Goal: Task Accomplishment & Management: Complete application form

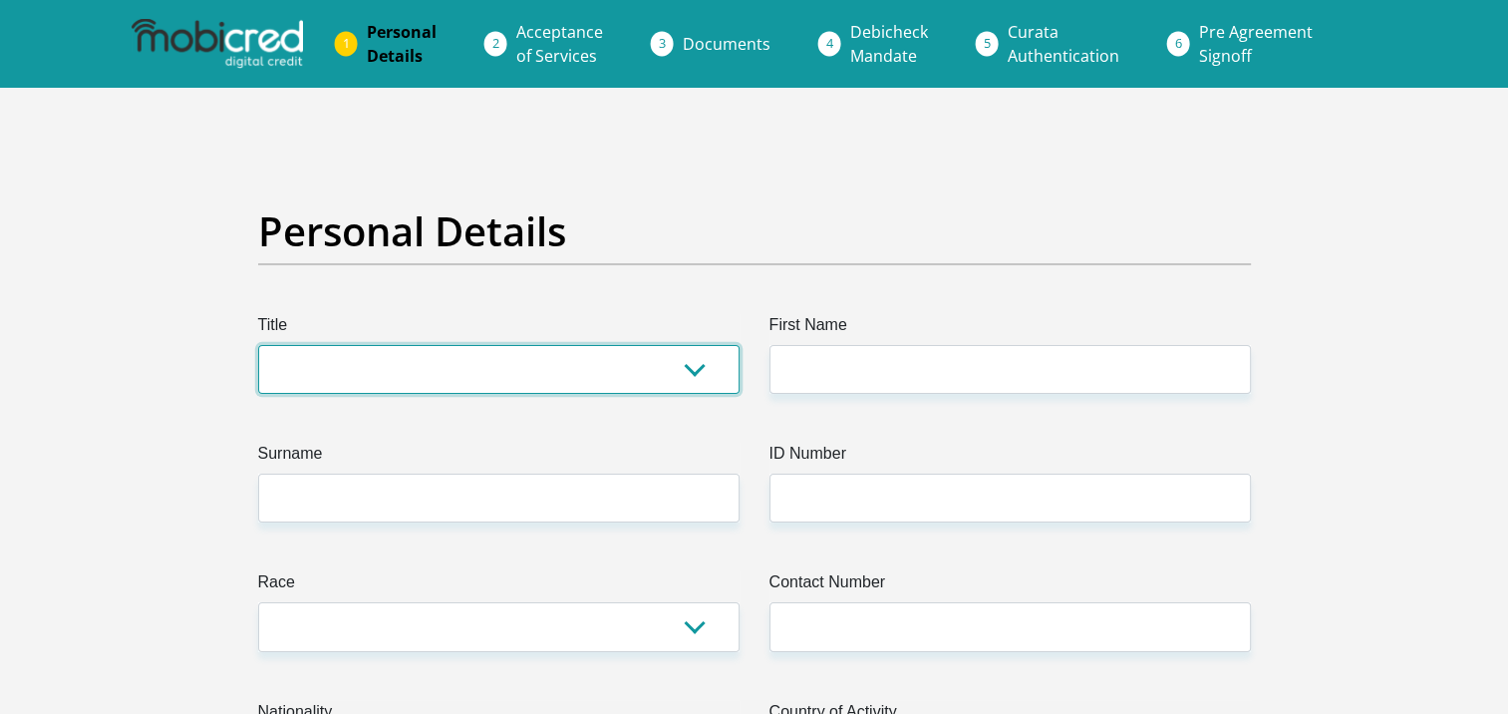
click at [676, 368] on select "Mr Ms Mrs Dr [PERSON_NAME]" at bounding box center [499, 369] width 482 height 49
select select "Mr"
click at [258, 345] on select "Mr Ms Mrs Dr [PERSON_NAME]" at bounding box center [499, 369] width 482 height 49
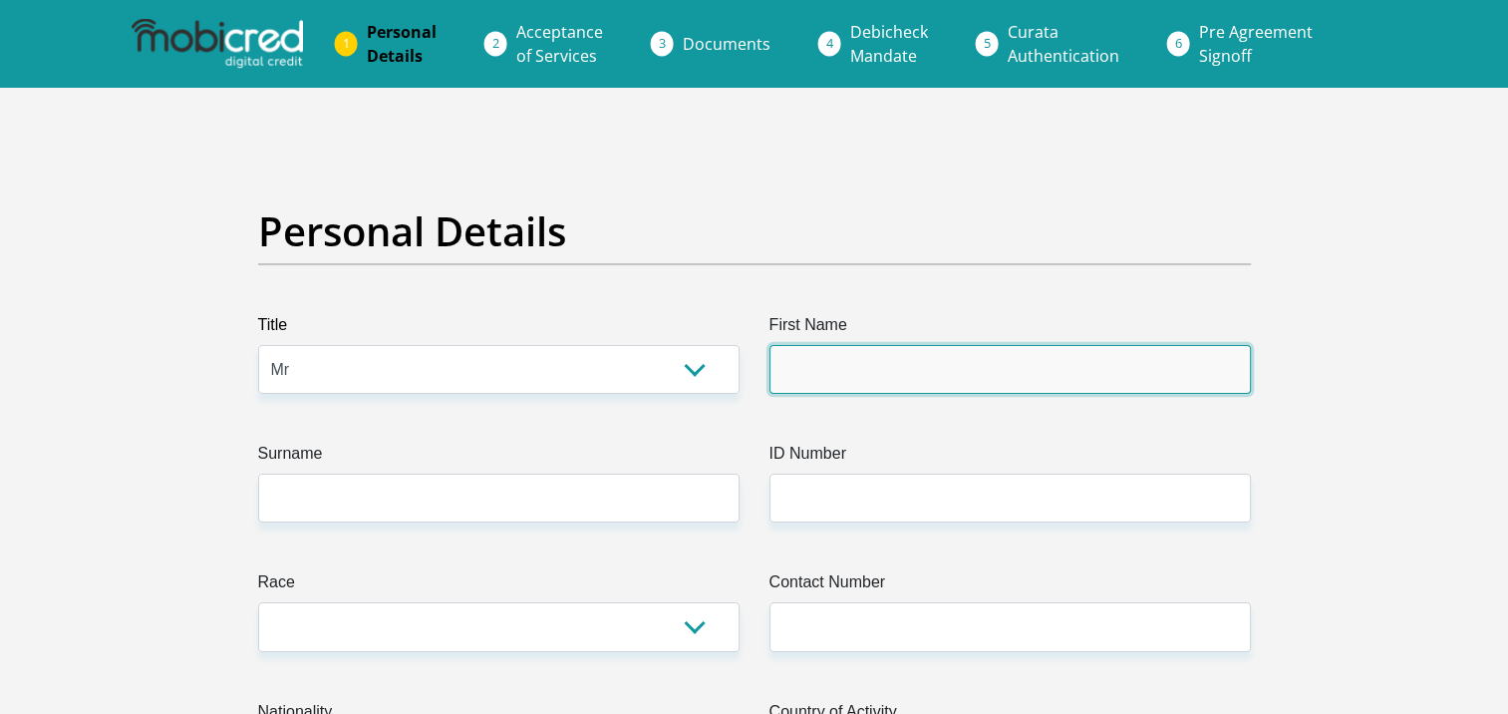
click at [872, 368] on input "First Name" at bounding box center [1011, 369] width 482 height 49
type input "Kagiso"
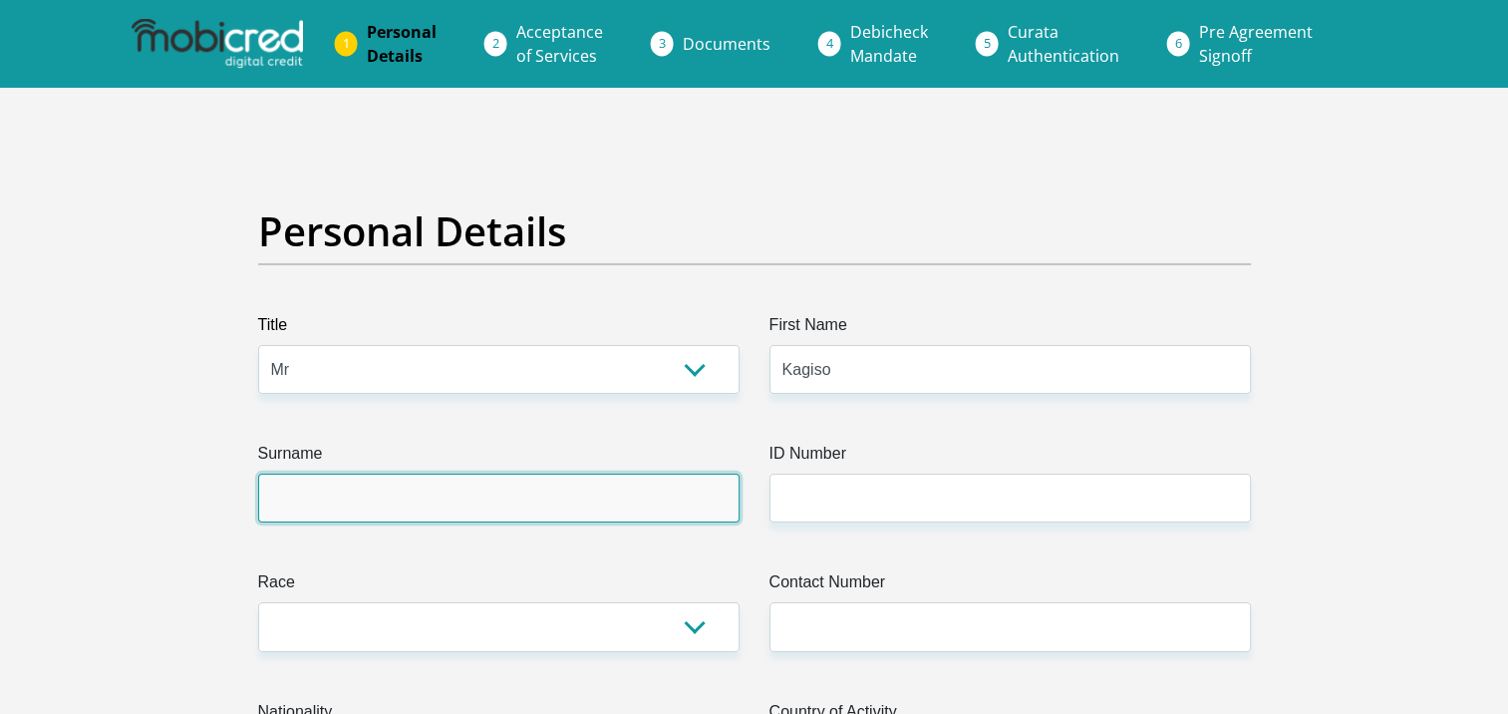
type input "Tsie"
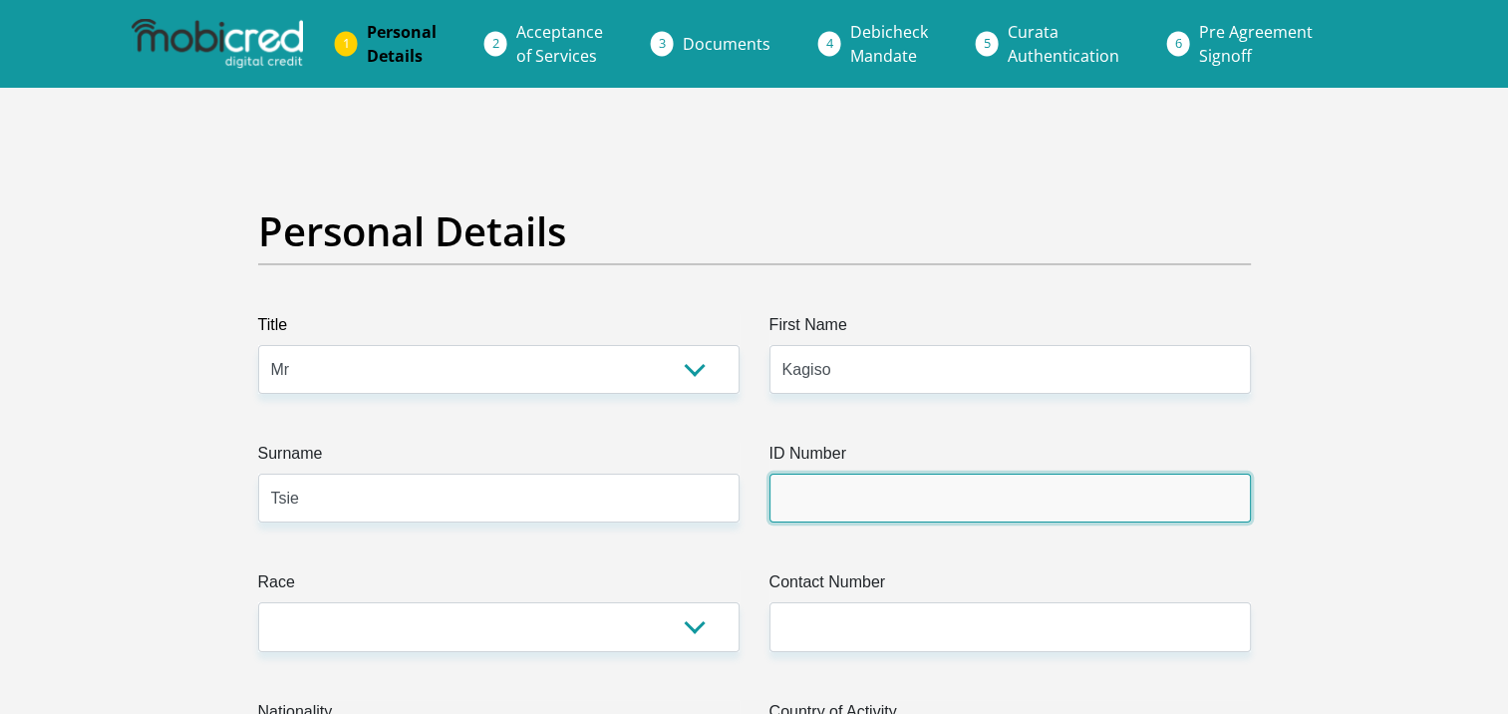
type input "Black Chrome Mine"
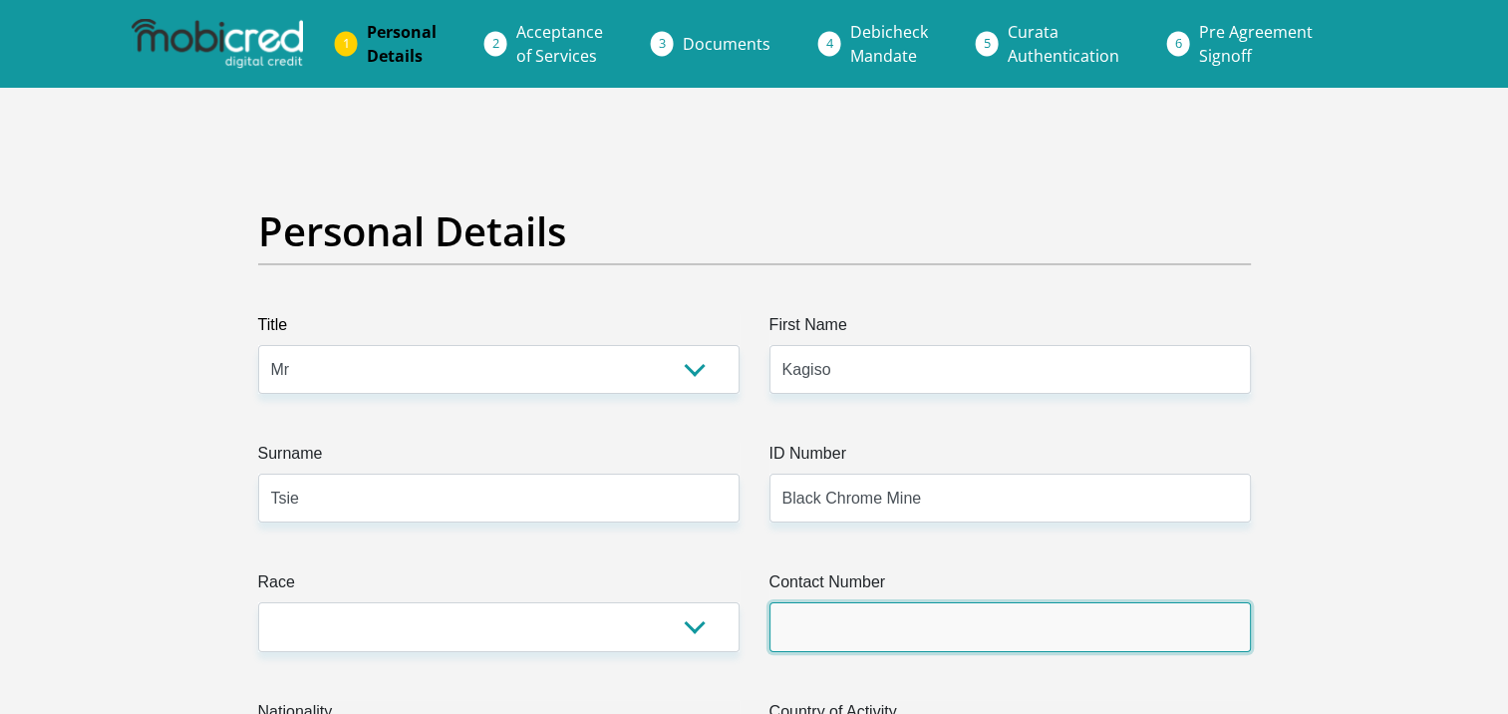
type input "0715554979"
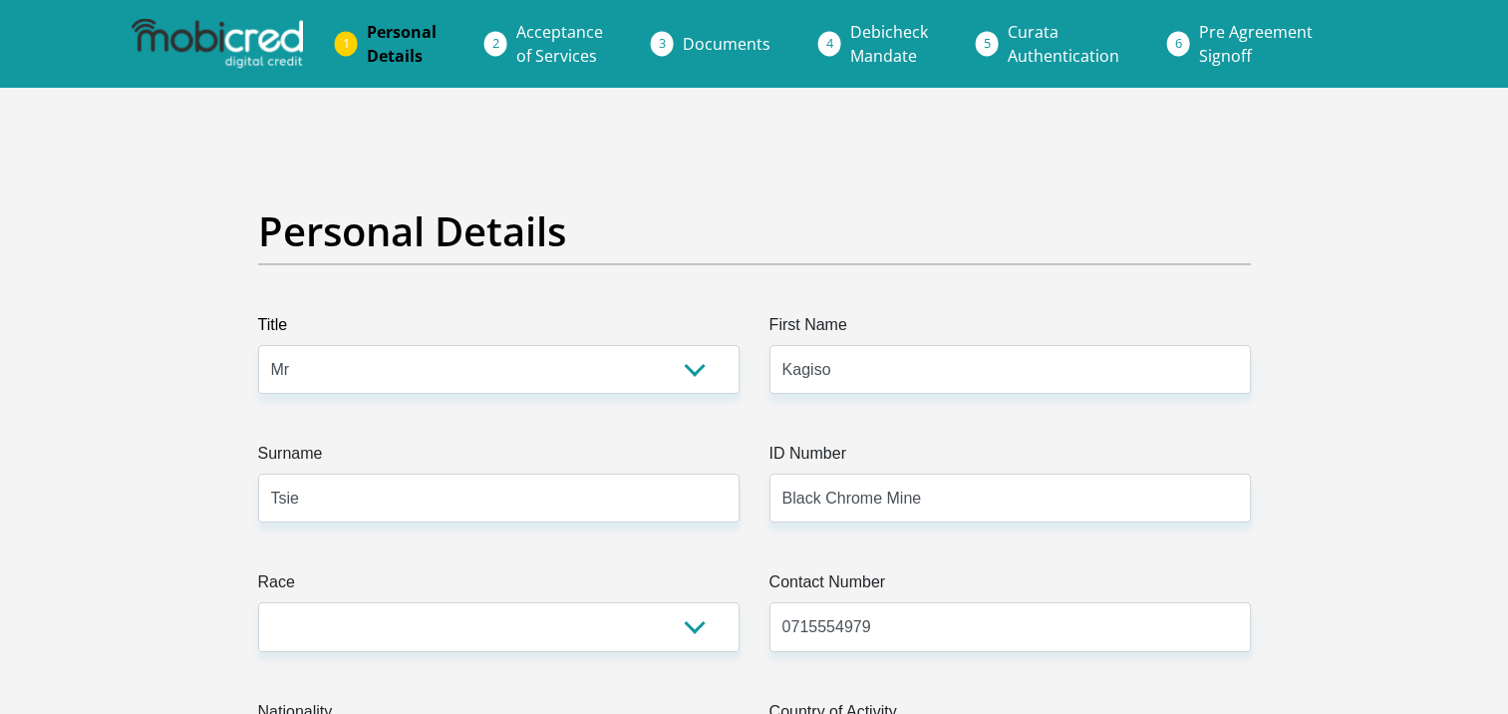
select select "ZAF"
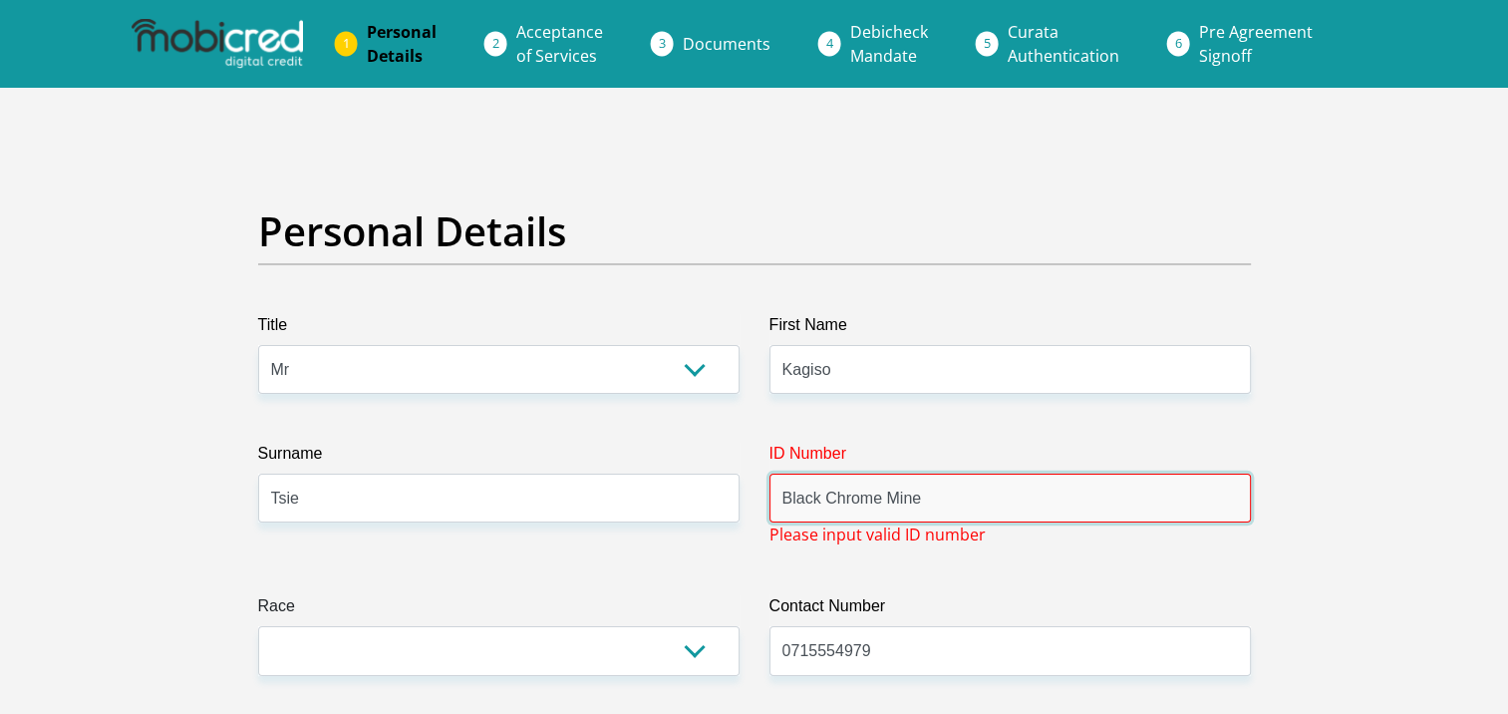
drag, startPoint x: 973, startPoint y: 509, endPoint x: 734, endPoint y: 506, distance: 239.3
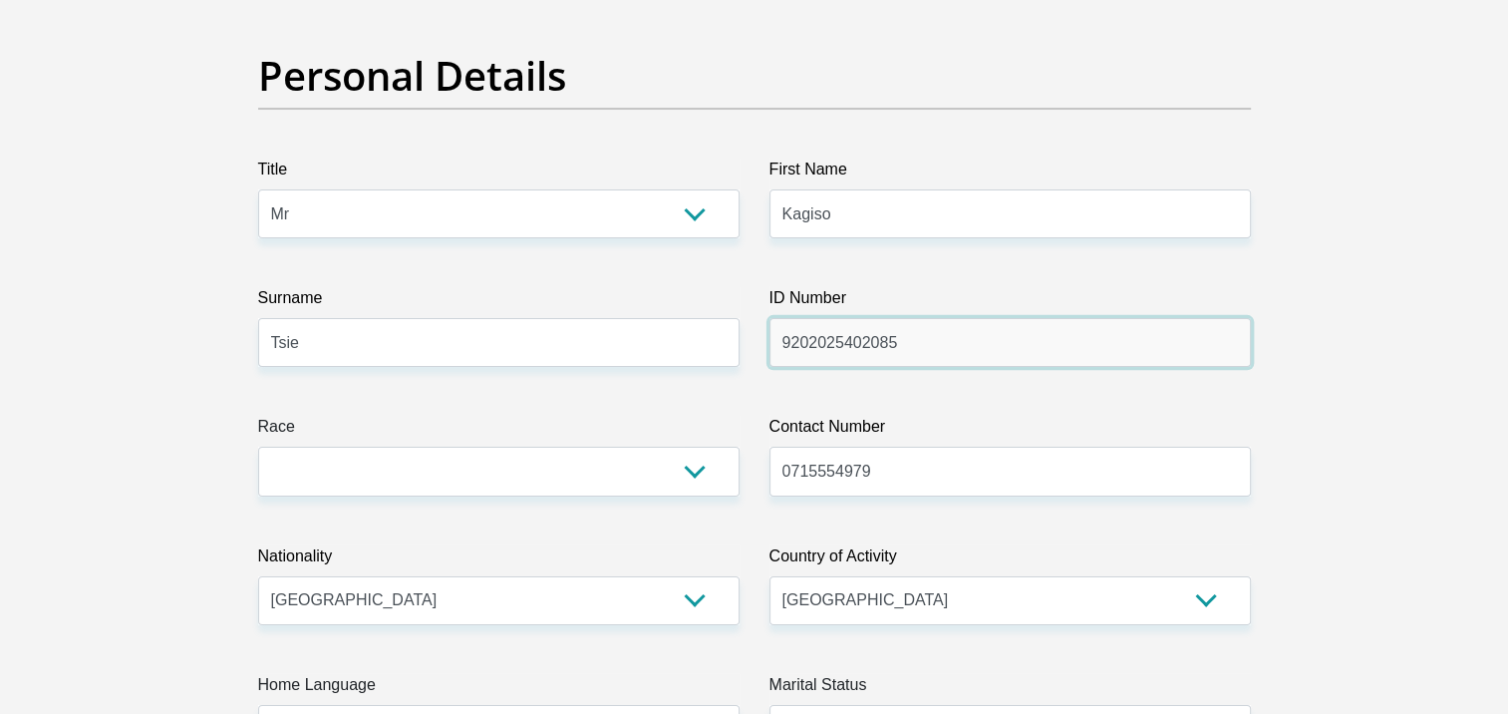
scroll to position [199, 0]
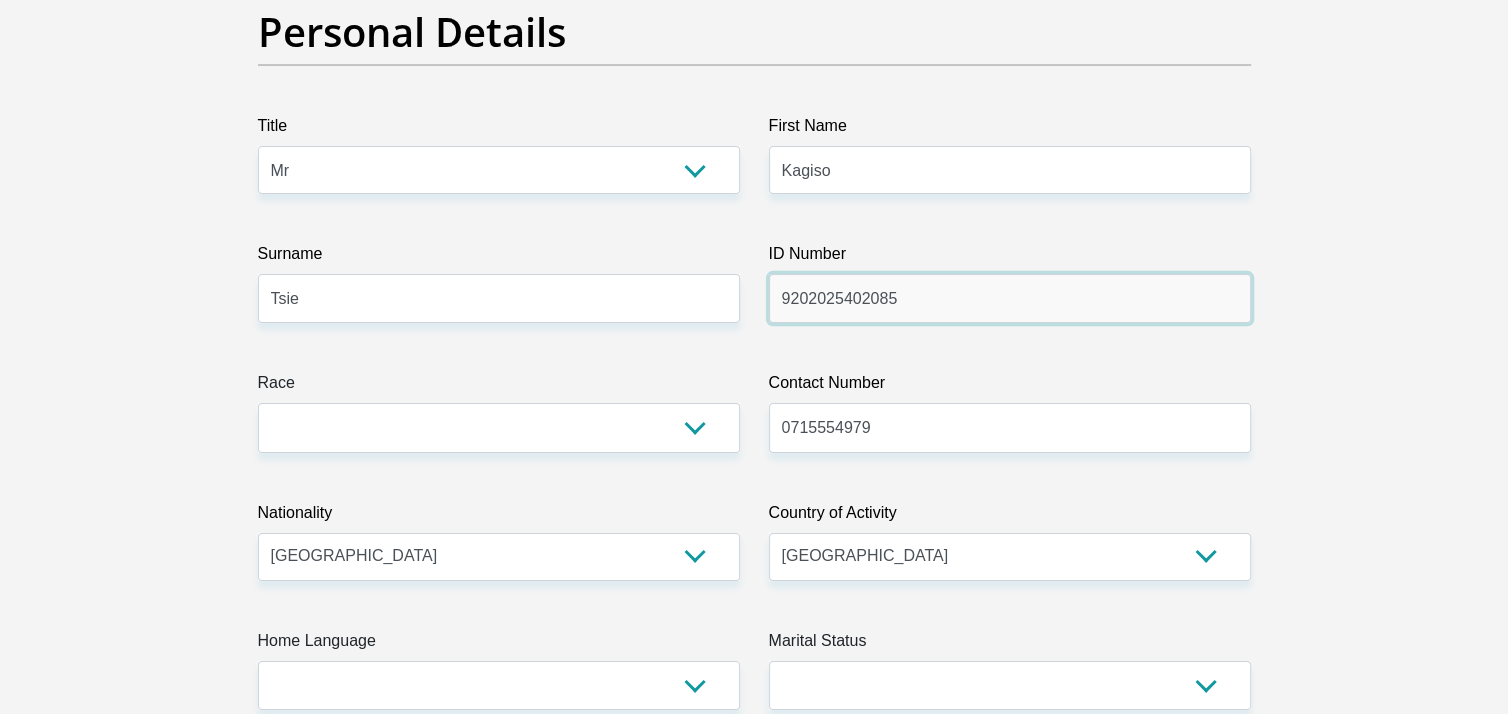
type input "9202025402085"
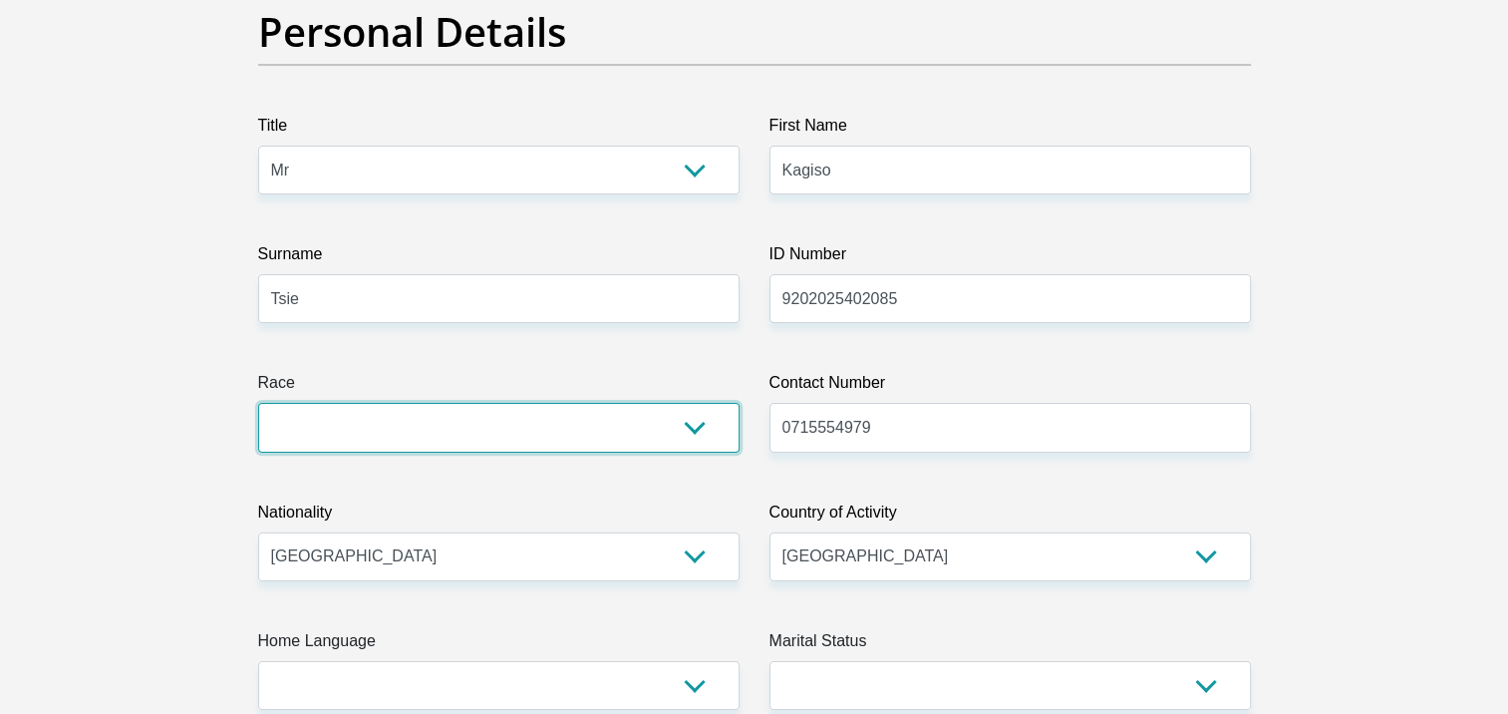
click at [681, 419] on select "Black Coloured Indian White Other" at bounding box center [499, 427] width 482 height 49
select select "1"
click at [258, 403] on select "Black Coloured Indian White Other" at bounding box center [499, 427] width 482 height 49
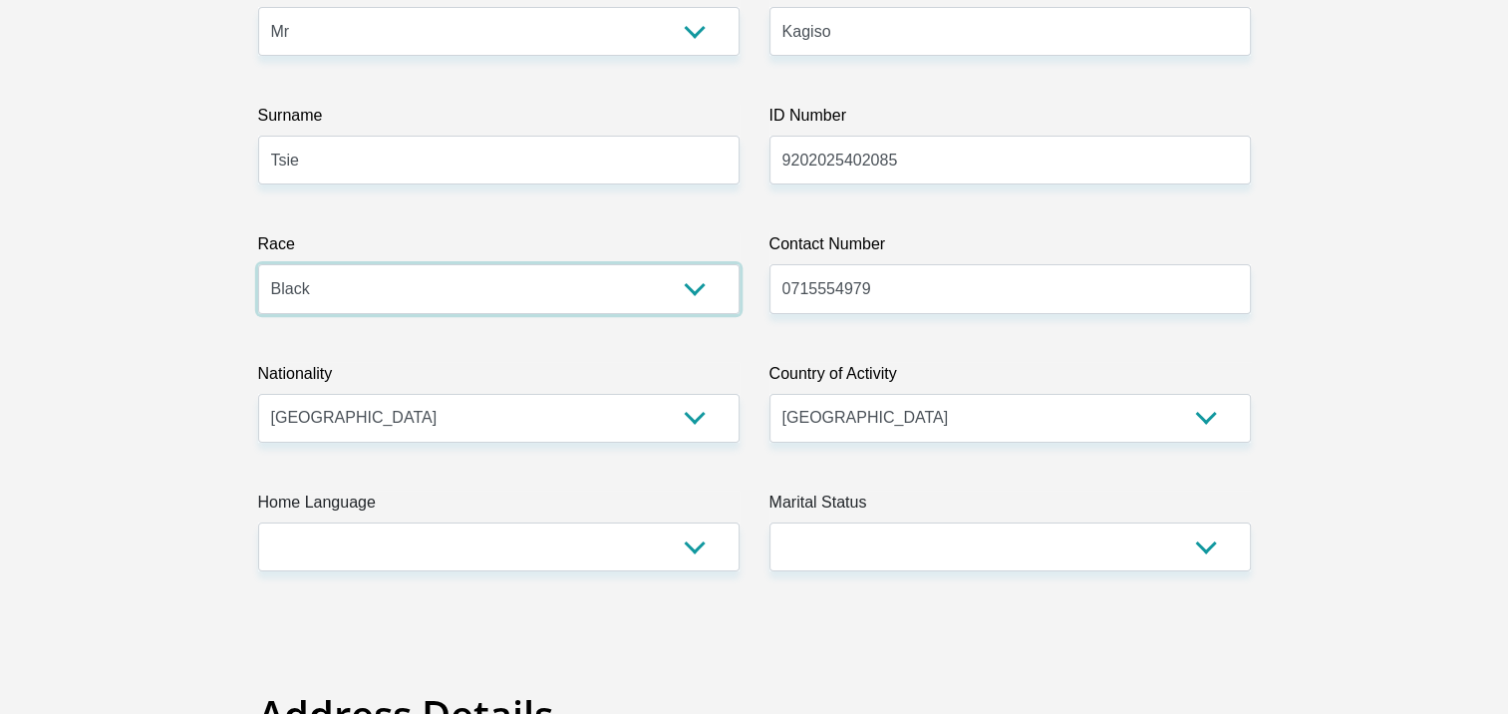
scroll to position [399, 0]
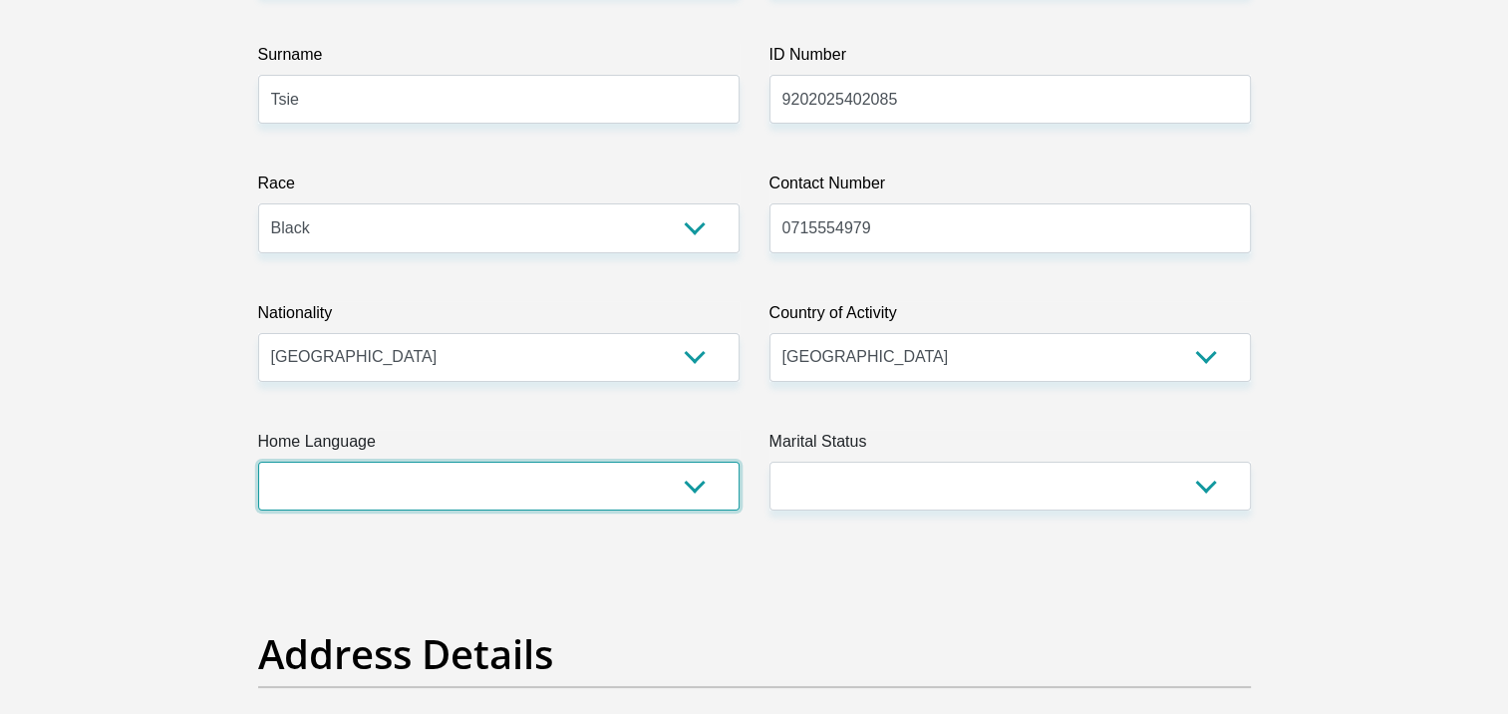
click at [567, 491] on select "Afrikaans English Sepedi South Ndebele Southern Sotho Swati Tsonga Tswana Venda…" at bounding box center [499, 486] width 482 height 49
select select "eng"
click at [258, 462] on select "Afrikaans English Sepedi South Ndebele Southern Sotho Swati Tsonga Tswana Venda…" at bounding box center [499, 486] width 482 height 49
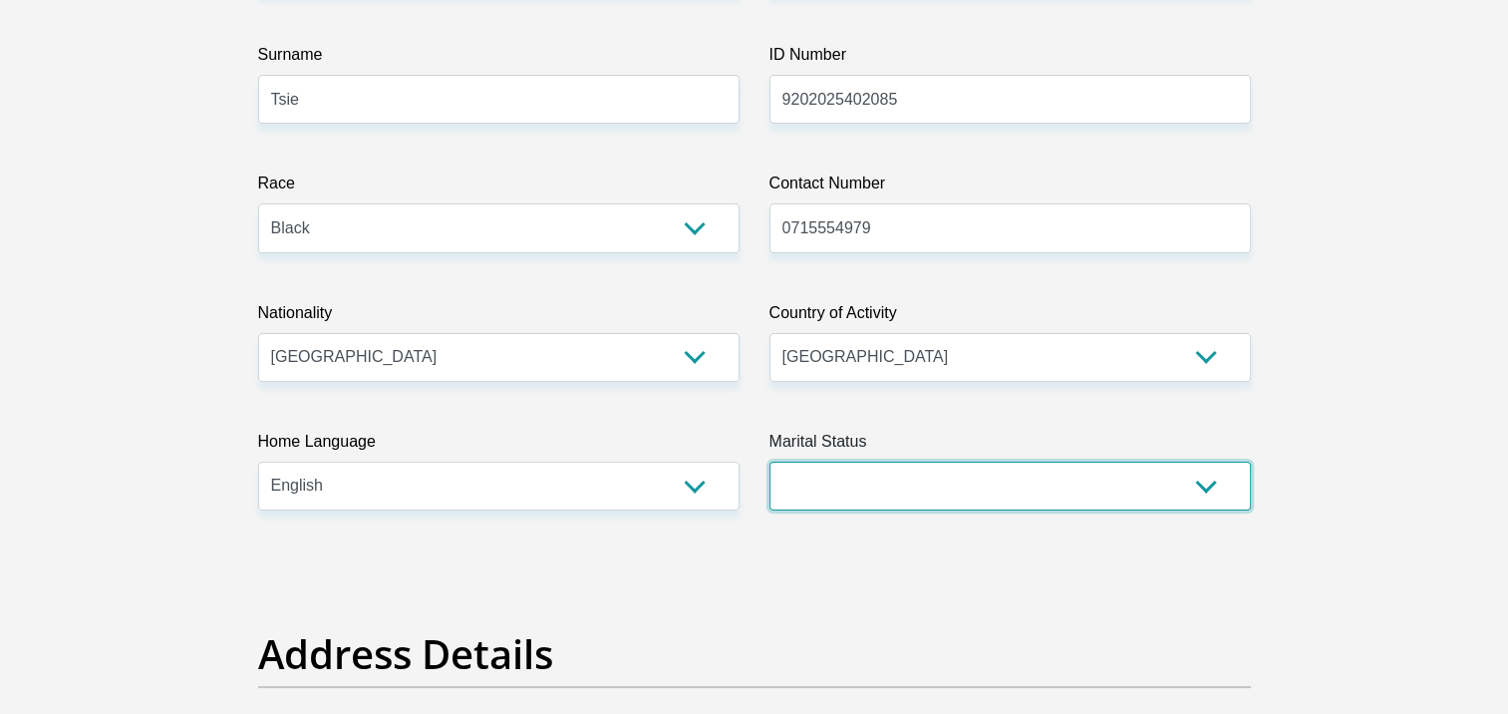
click at [871, 482] on select "Married ANC Single Divorced Widowed Married COP or Customary Law" at bounding box center [1011, 486] width 482 height 49
select select "2"
click at [770, 462] on select "Married ANC Single Divorced Widowed Married COP or Customary Law" at bounding box center [1011, 486] width 482 height 49
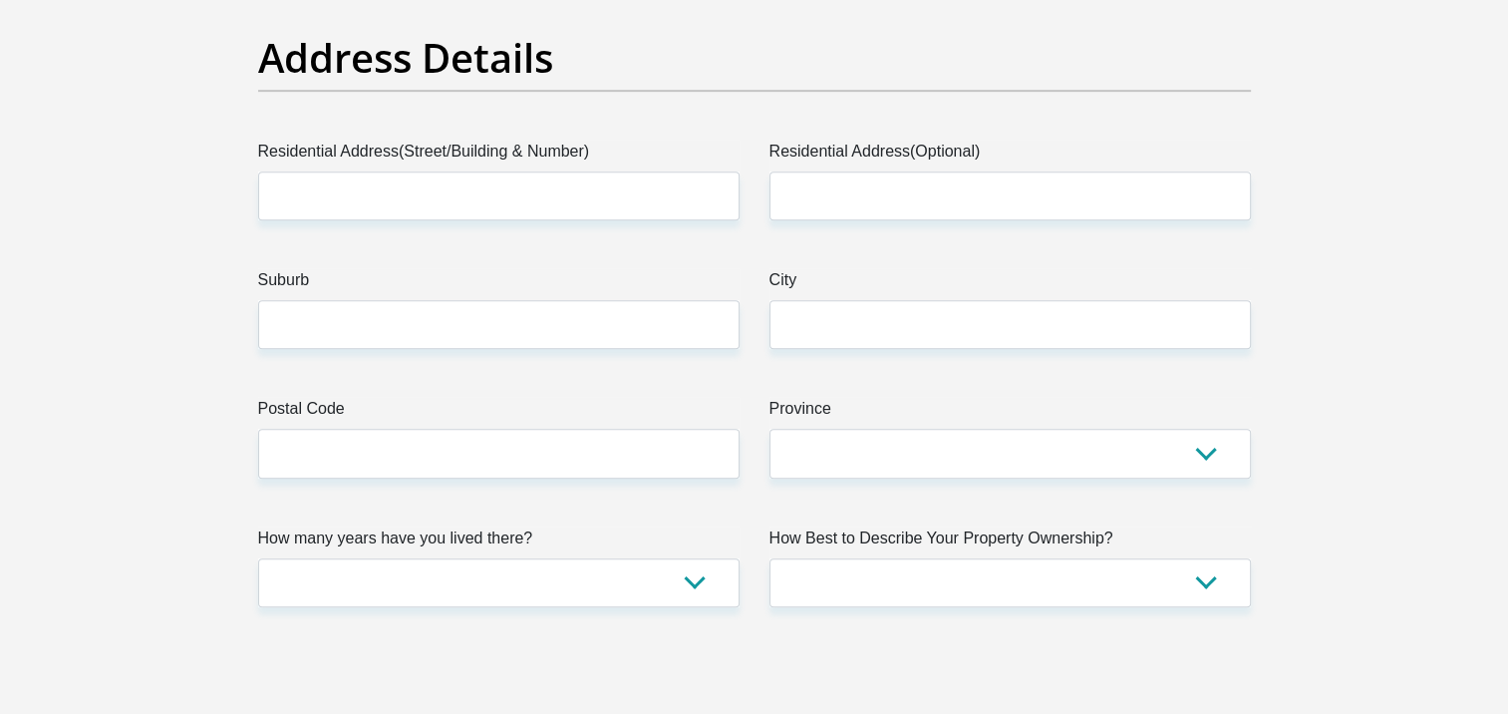
scroll to position [897, 0]
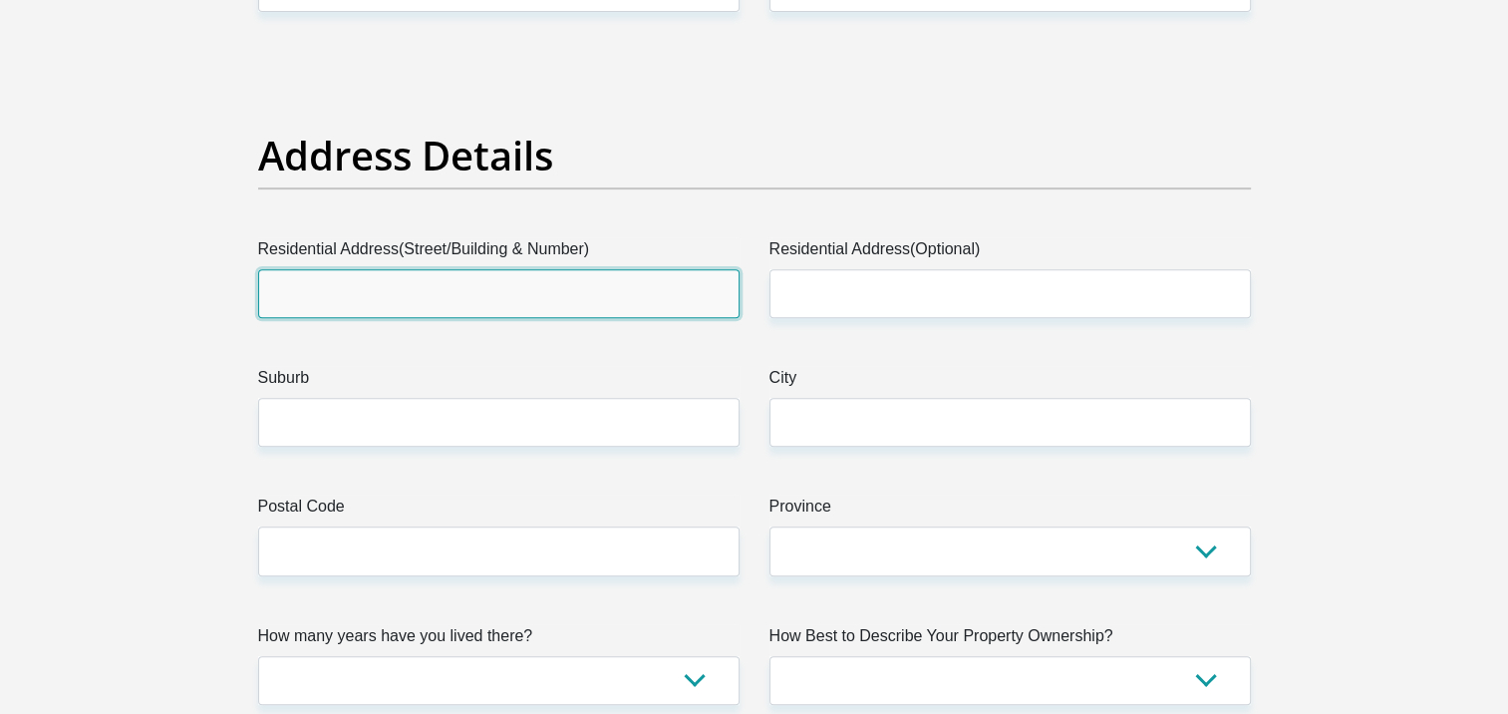
click at [457, 288] on input "Residential Address(Street/Building & Number)" at bounding box center [499, 293] width 482 height 49
type input "24 Maditameng"
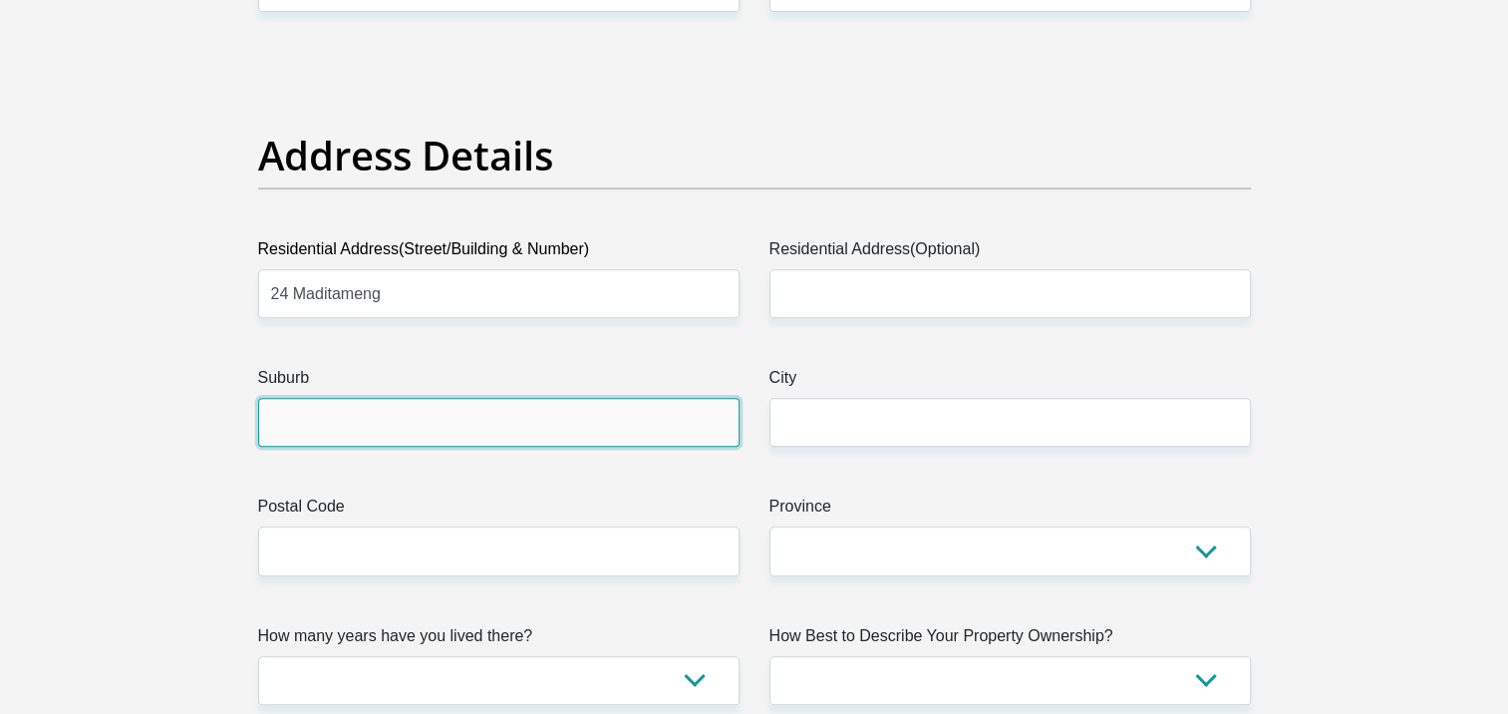
click at [355, 423] on input "Suburb" at bounding box center [499, 422] width 482 height 49
type input "Driekop"
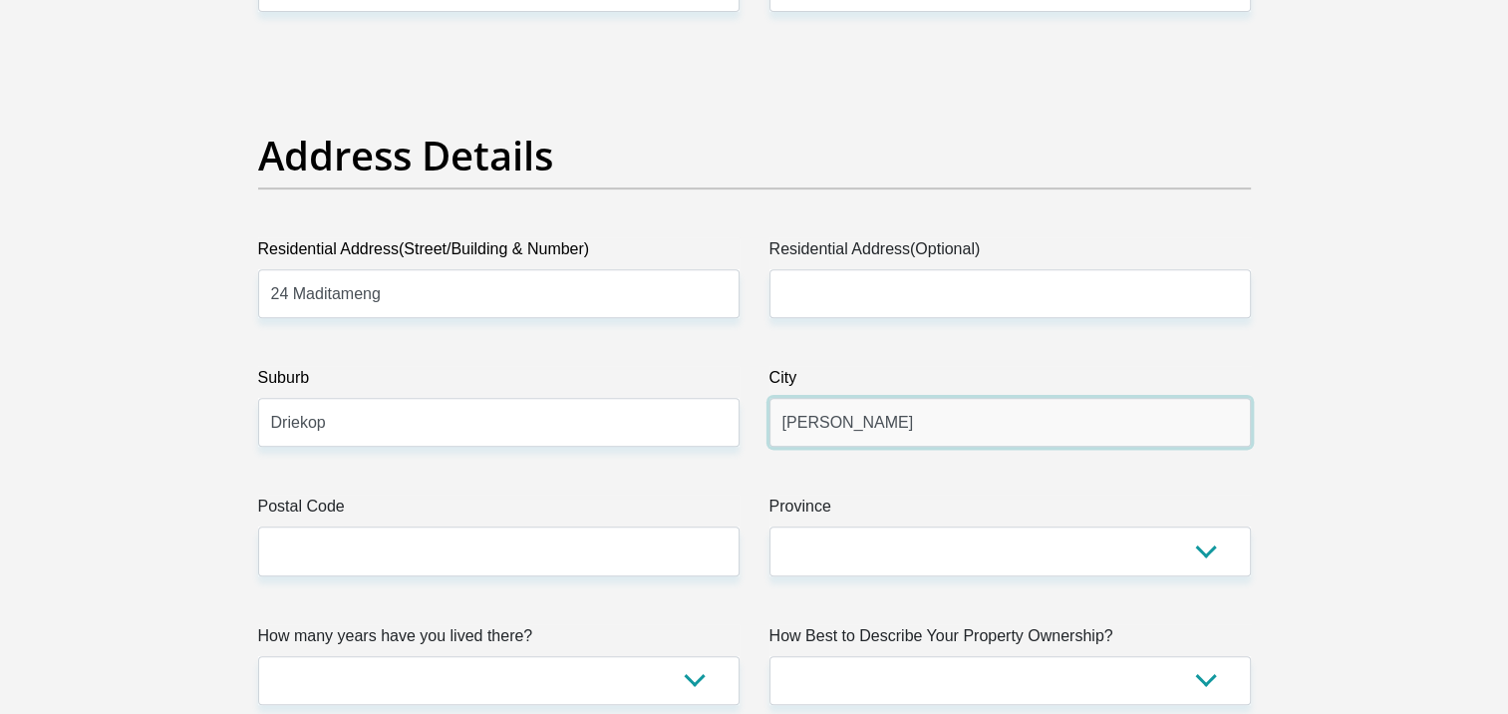
type input "Burgersfort"
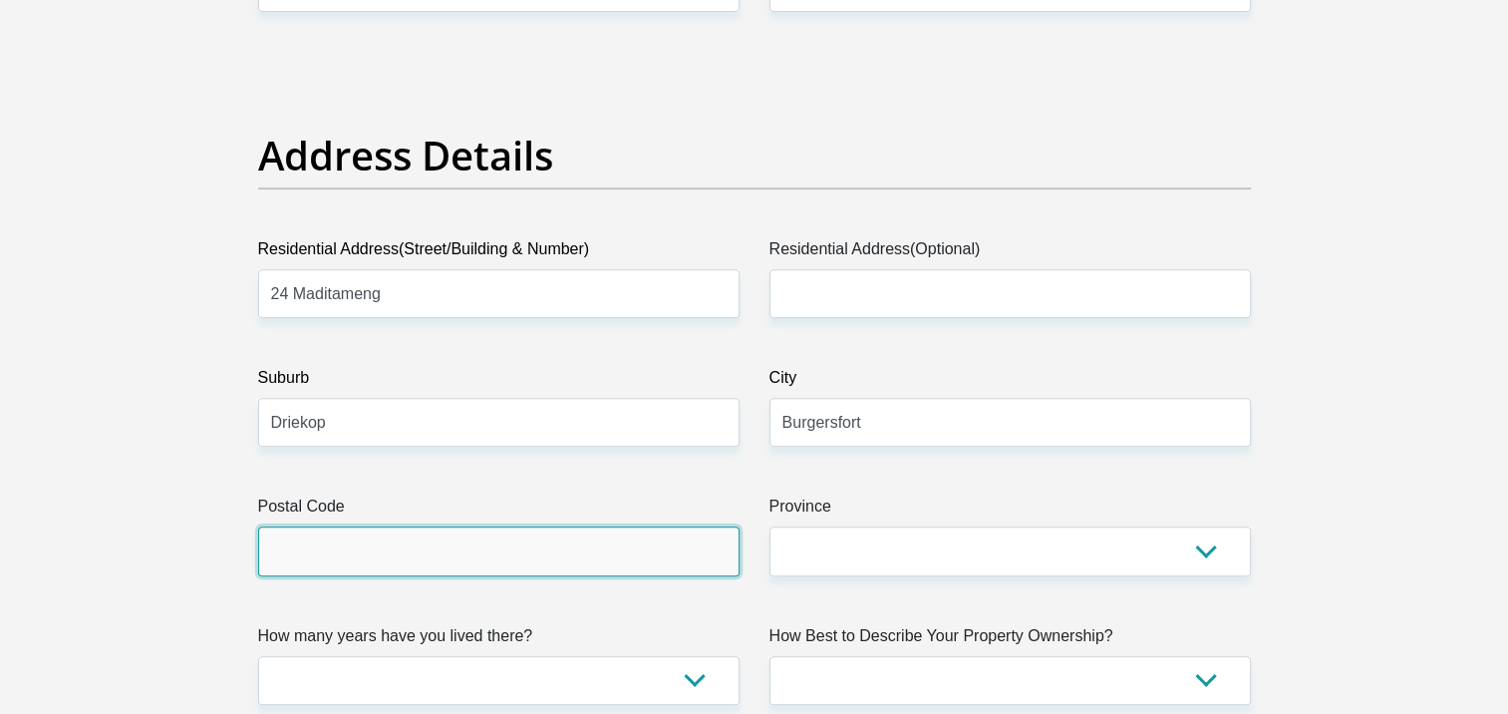
type input "1129"
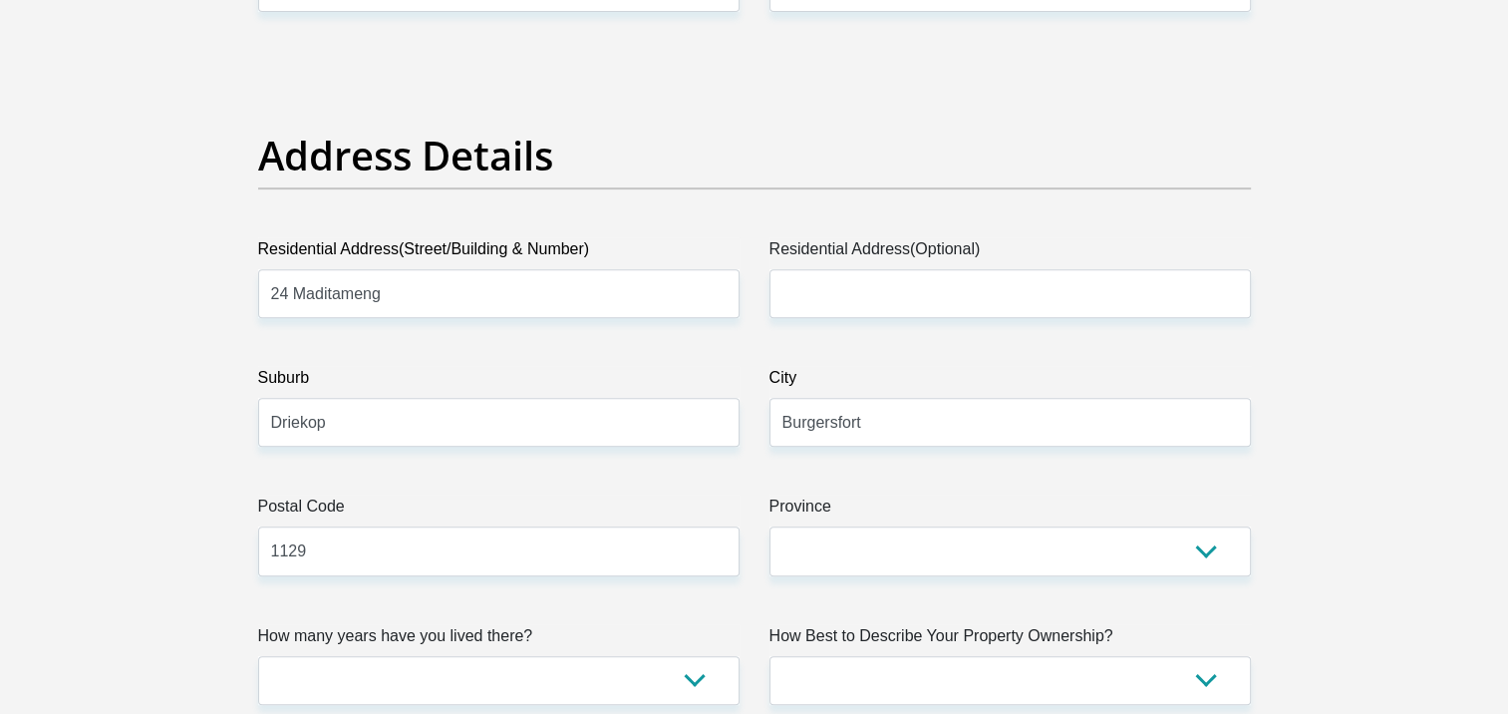
type input "[EMAIL_ADDRESS][DOMAIN_NAME]"
type input "1129"
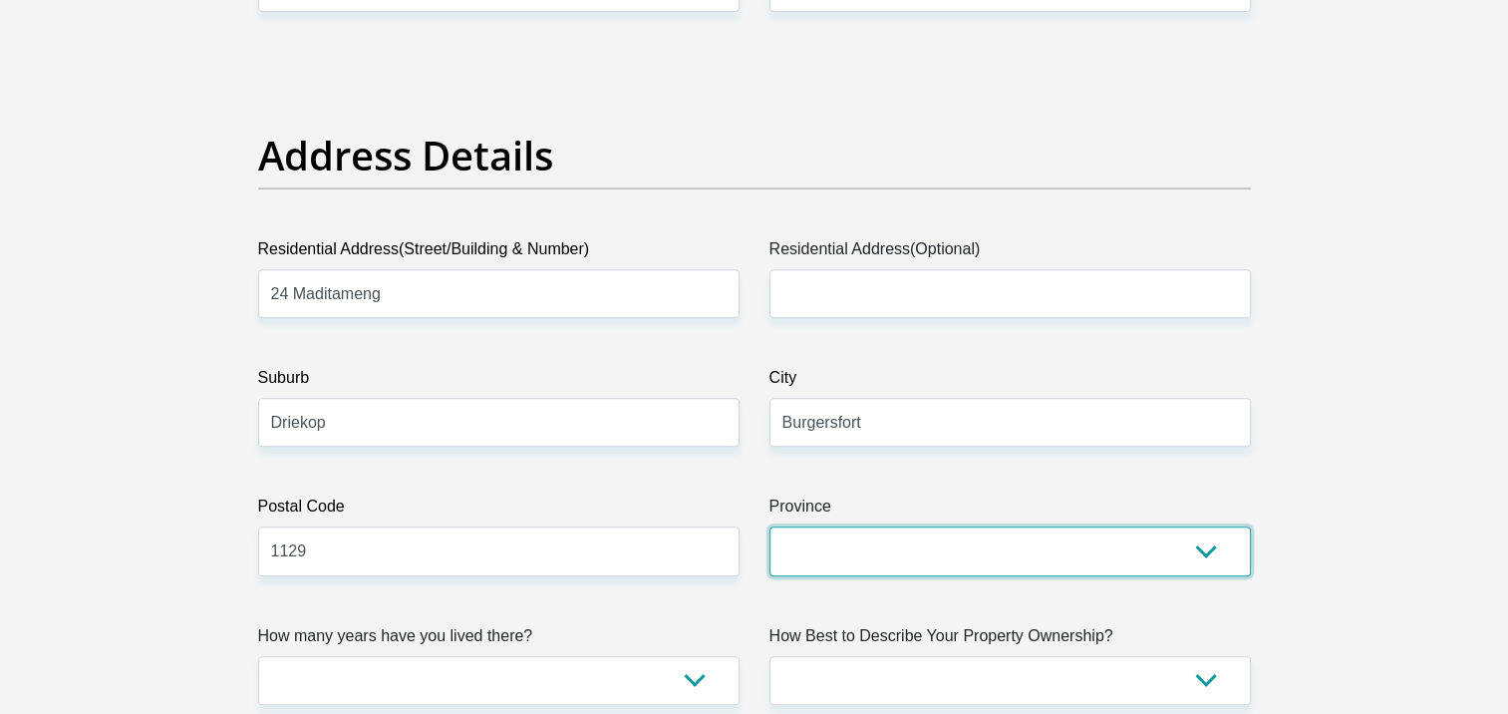
drag, startPoint x: 829, startPoint y: 544, endPoint x: 840, endPoint y: 544, distance: 11.0
click at [829, 544] on select "Eastern Cape Free State [GEOGRAPHIC_DATA] [GEOGRAPHIC_DATA][DATE] [GEOGRAPHIC_D…" at bounding box center [1011, 550] width 482 height 49
select select "Limpopo"
click at [770, 526] on select "Eastern Cape Free State [GEOGRAPHIC_DATA] [GEOGRAPHIC_DATA][DATE] [GEOGRAPHIC_D…" at bounding box center [1011, 550] width 482 height 49
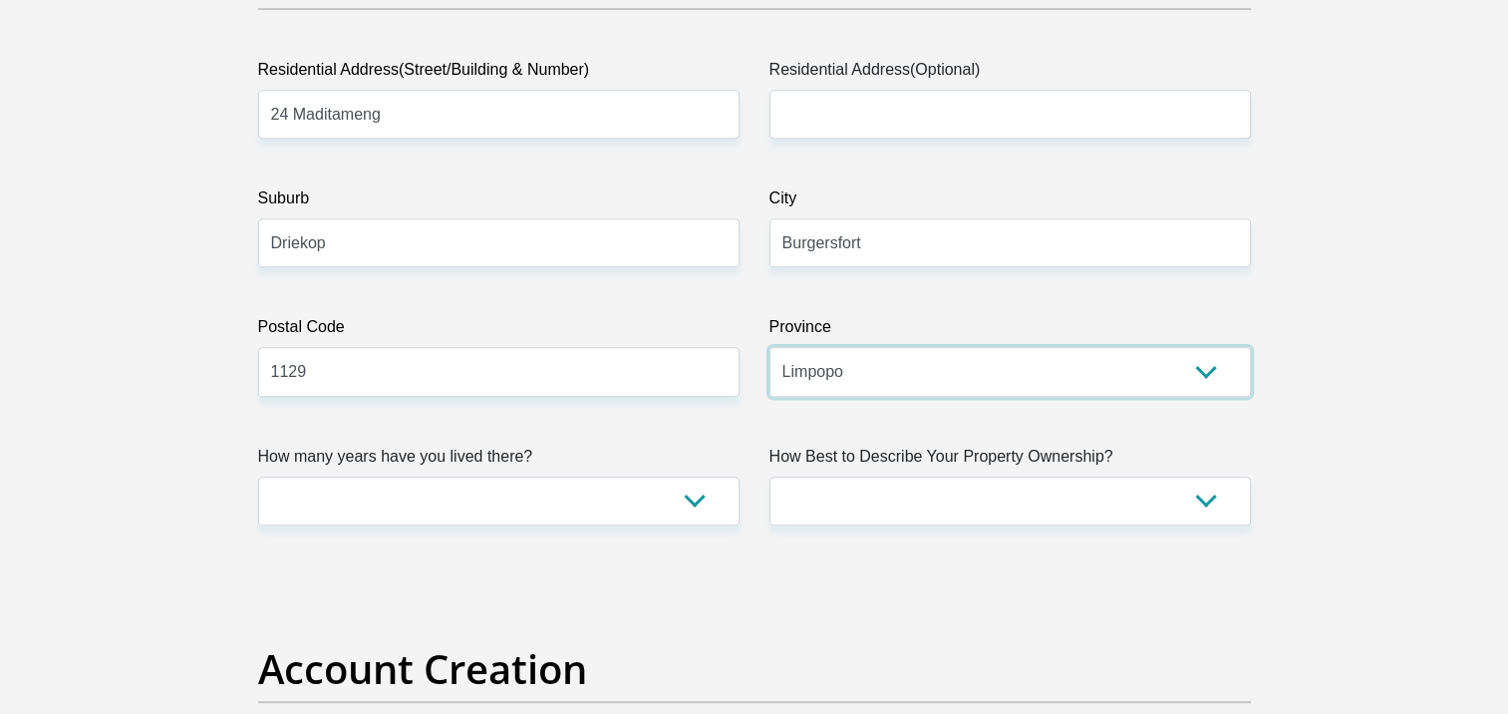
scroll to position [1097, 0]
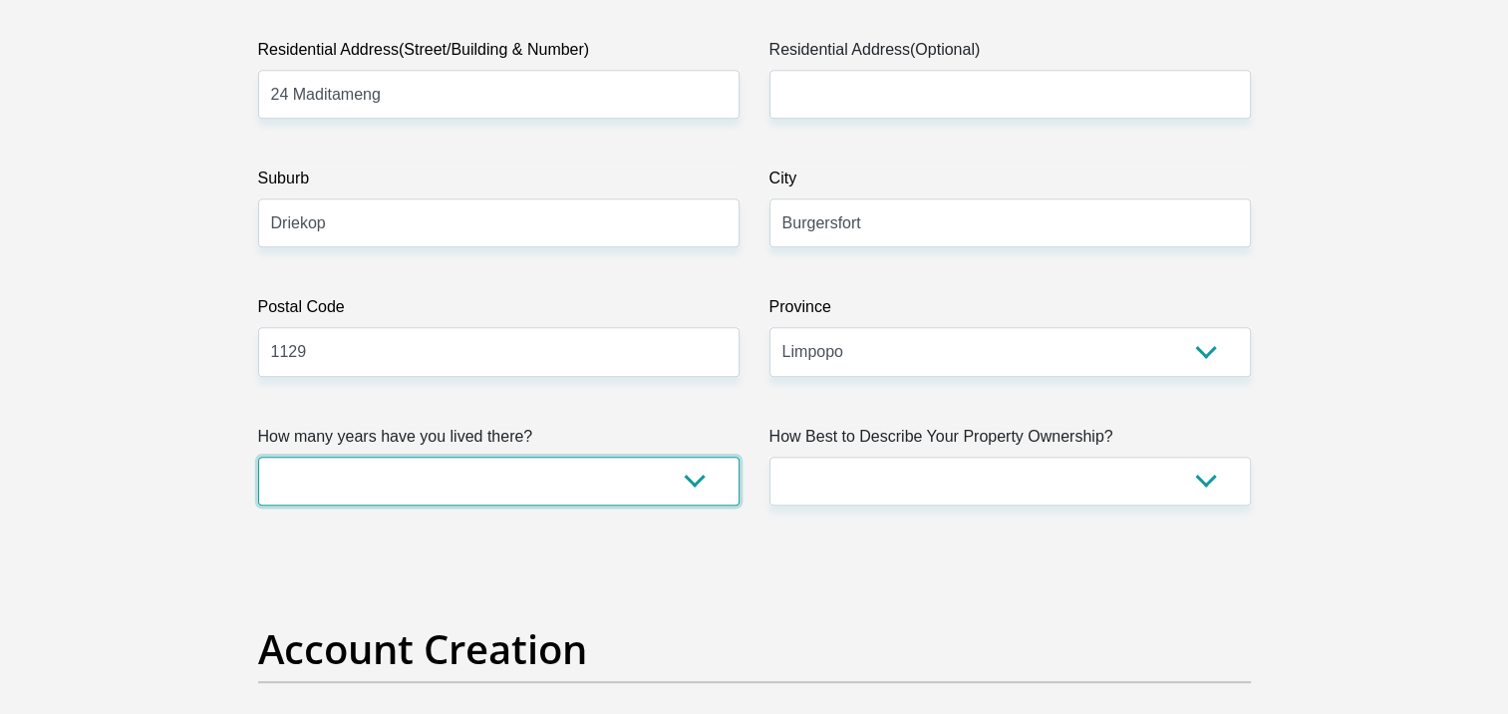
click at [690, 479] on select "less than 1 year 1-3 years 3-5 years 5+ years" at bounding box center [499, 481] width 482 height 49
select select "5"
click at [258, 457] on select "less than 1 year 1-3 years 3-5 years 5+ years" at bounding box center [499, 481] width 482 height 49
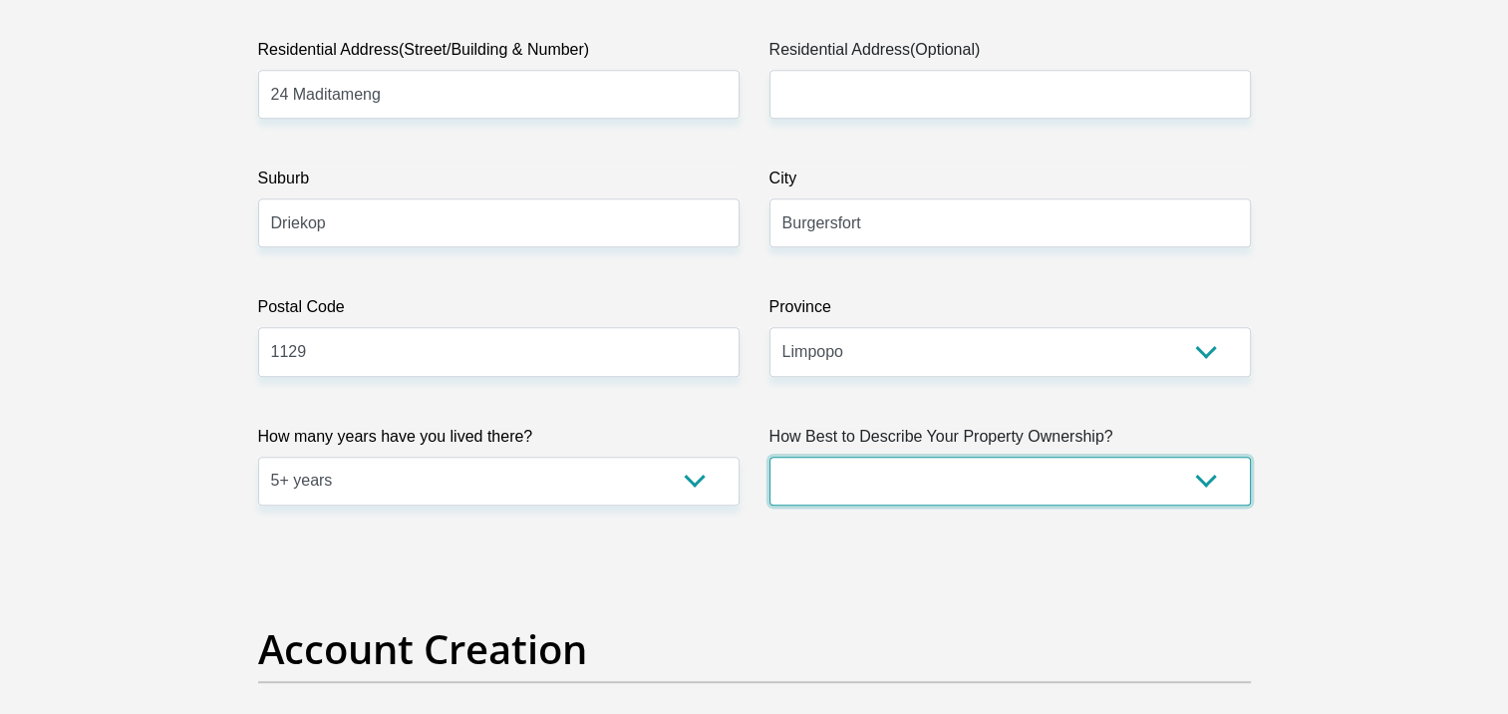
click at [881, 488] on select "Owned Rented Family Owned Company Dwelling" at bounding box center [1011, 481] width 482 height 49
select select "Owned"
click at [770, 457] on select "Owned Rented Family Owned Company Dwelling" at bounding box center [1011, 481] width 482 height 49
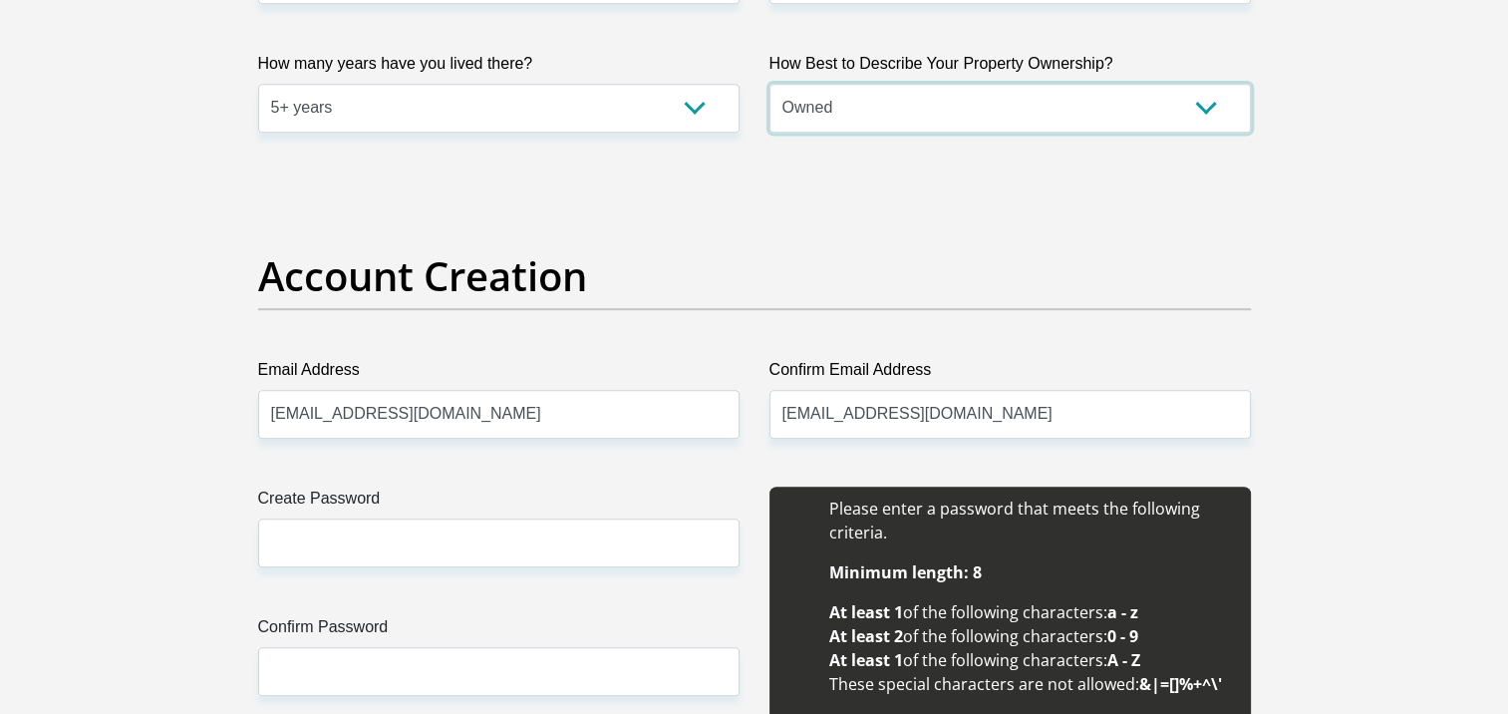
scroll to position [1495, 0]
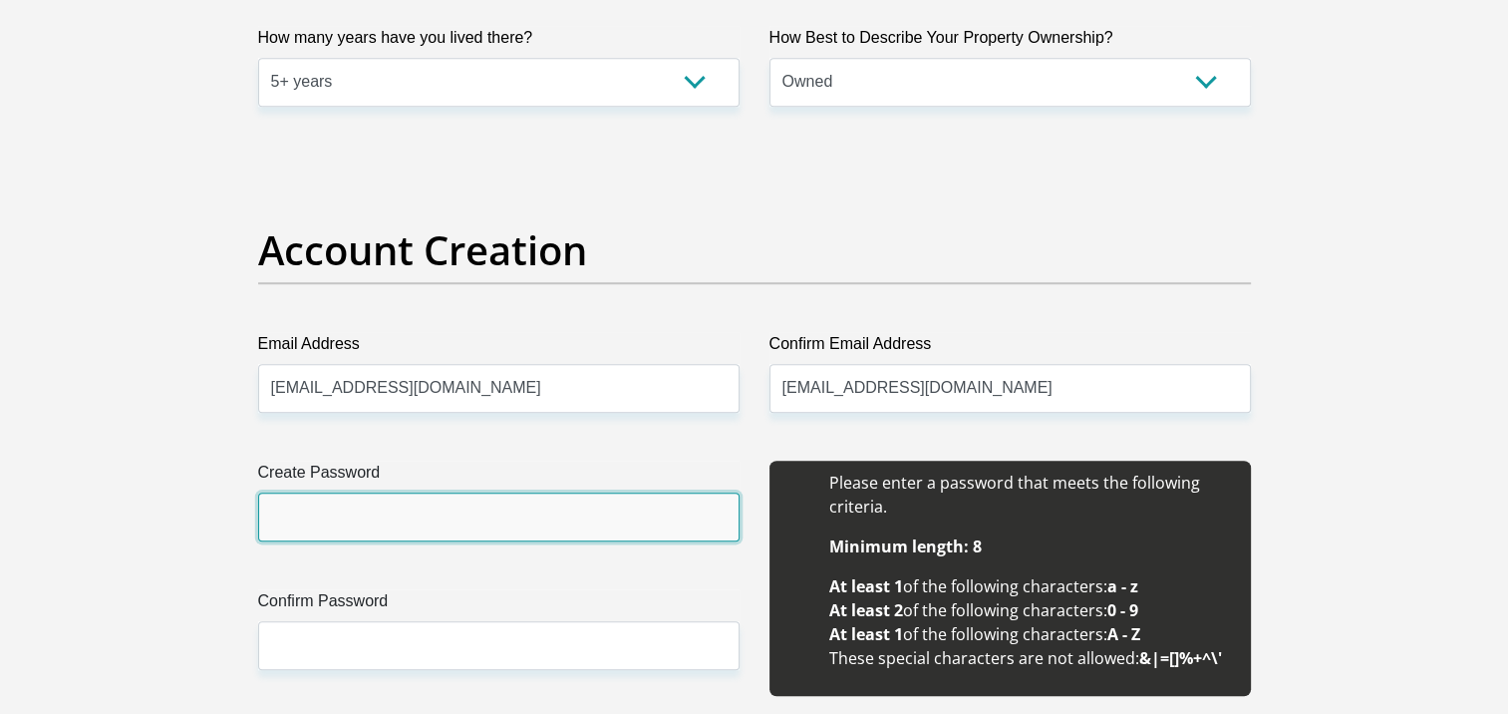
click at [594, 506] on input "Create Password" at bounding box center [499, 516] width 482 height 49
type input "Munate1999202"
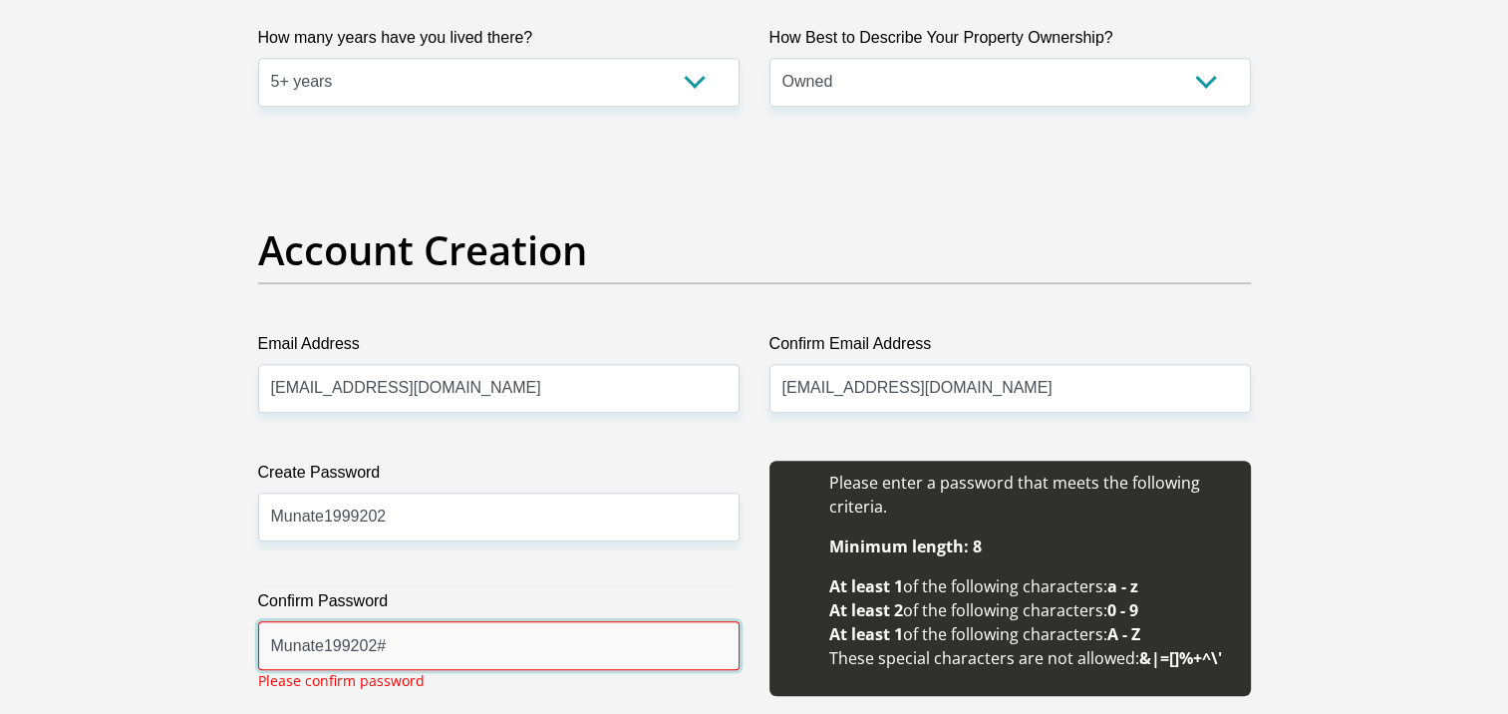
type input "Munate199202#"
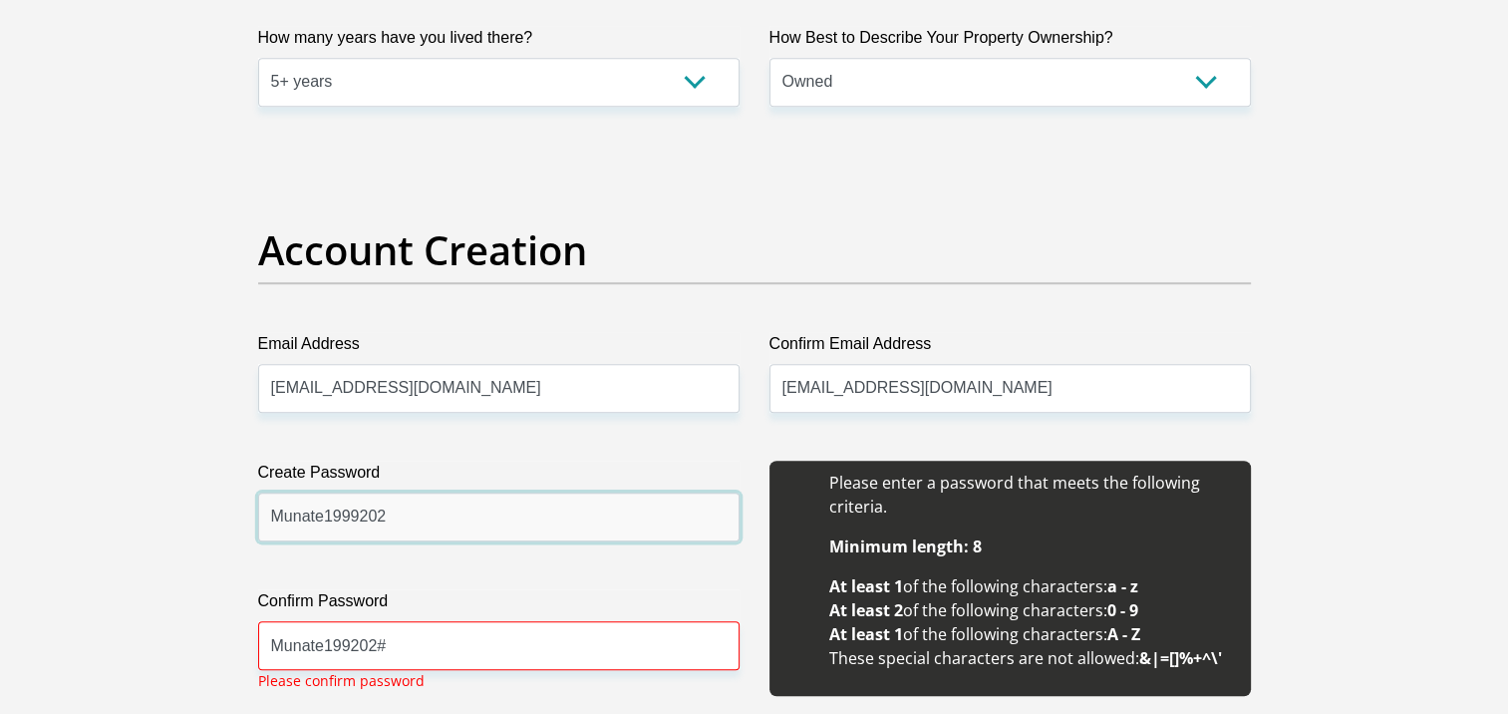
click at [435, 515] on input "Munate1999202" at bounding box center [499, 516] width 482 height 49
click at [355, 513] on input "Munate1999202#" at bounding box center [499, 516] width 482 height 49
type input "Munate199202#"
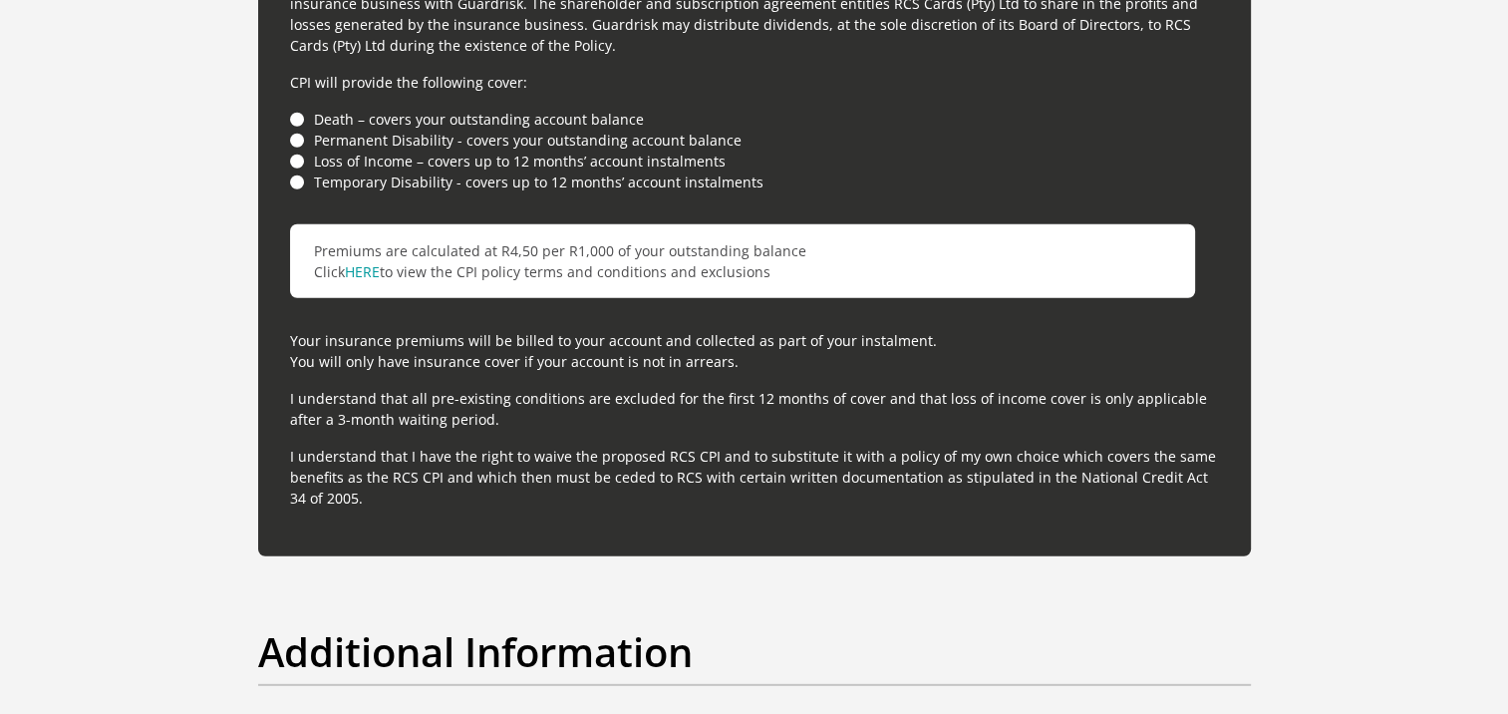
scroll to position [5981, 0]
